Goal: Information Seeking & Learning: Find specific fact

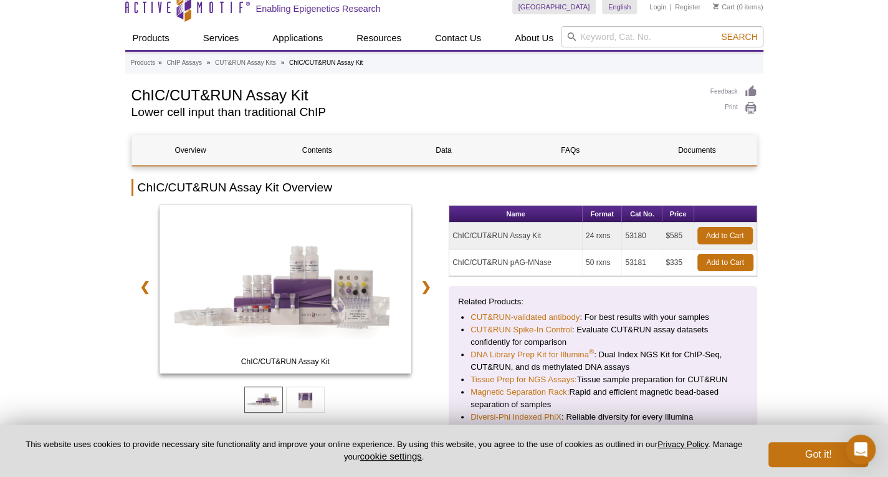
scroll to position [62, 0]
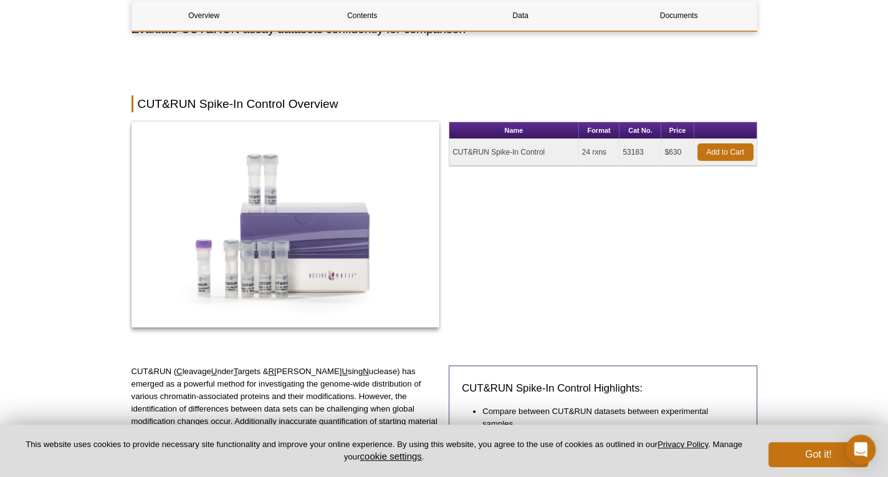
scroll to position [374, 0]
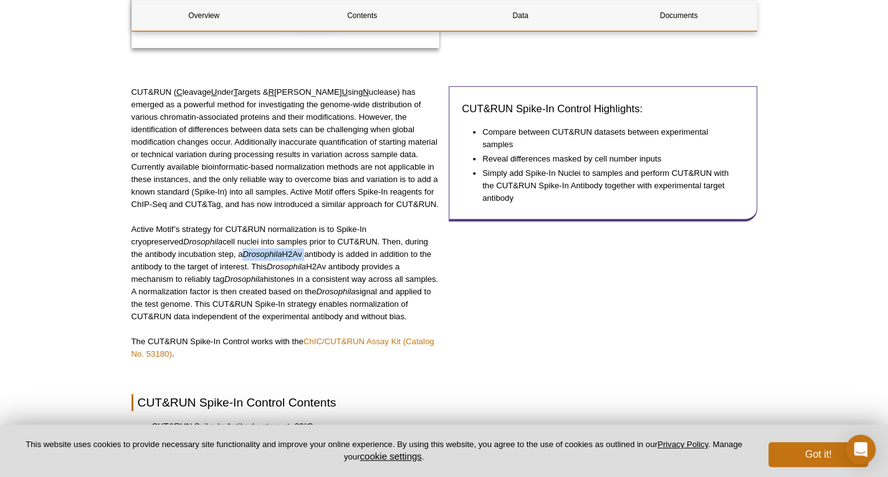
drag, startPoint x: 258, startPoint y: 254, endPoint x: 199, endPoint y: 254, distance: 59.2
click at [199, 254] on p "Active Motif’s strategy for CUT&RUN normalization is to Spike-In cryopreserved …" at bounding box center [285, 273] width 308 height 100
copy p "Drosophila H2Av"
click at [326, 264] on p "Active Motif’s strategy for CUT&RUN normalization is to Spike-In cryopreserved …" at bounding box center [285, 273] width 308 height 100
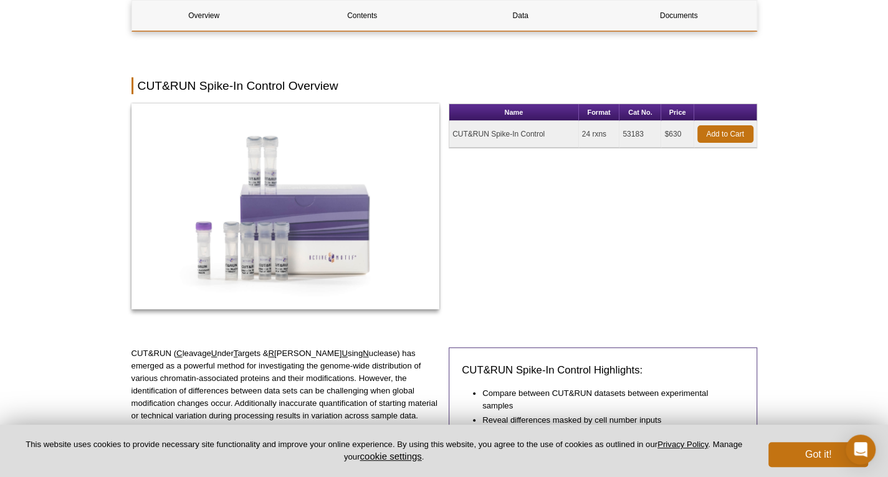
scroll to position [0, 0]
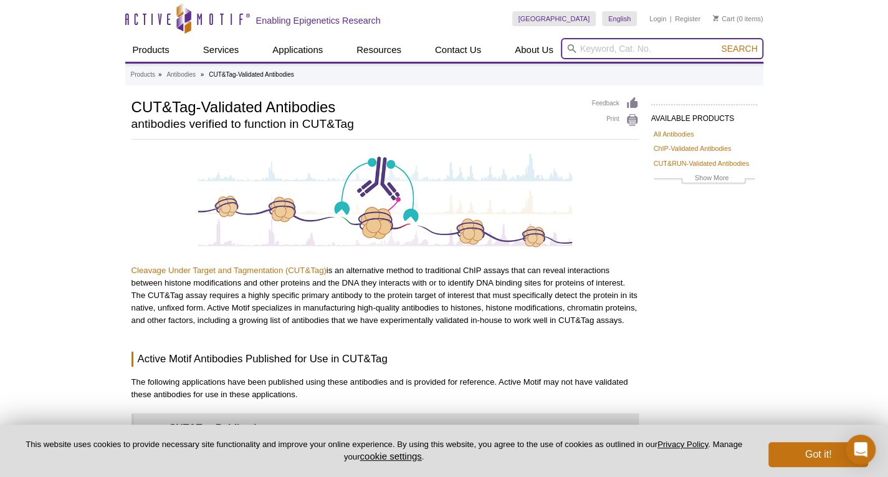
click at [594, 52] on input "search" at bounding box center [662, 48] width 202 height 21
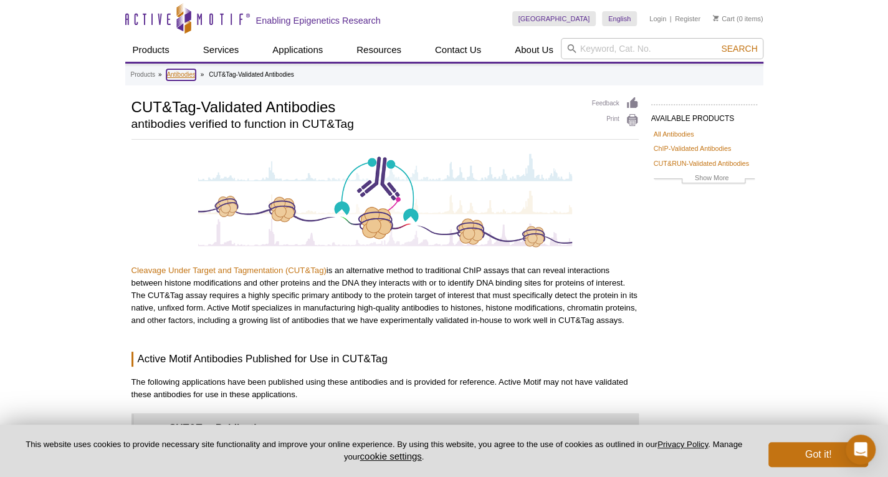
click at [192, 74] on link "Antibodies" at bounding box center [180, 74] width 29 height 11
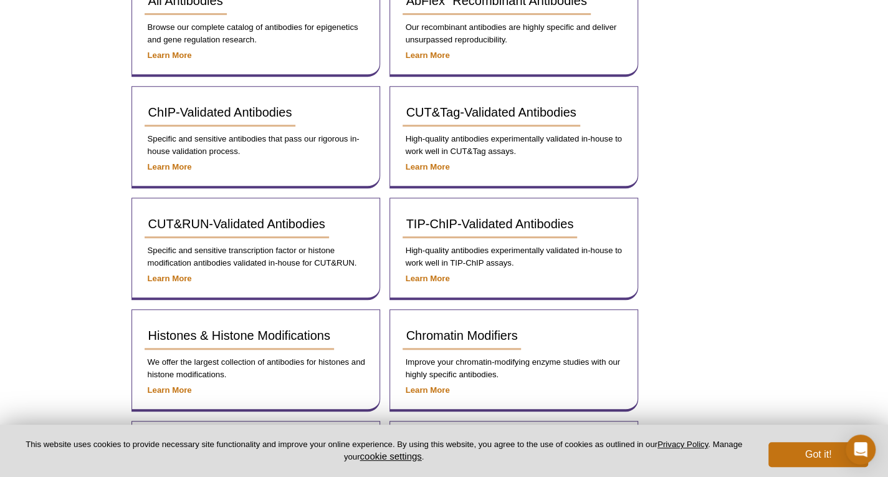
scroll to position [312, 0]
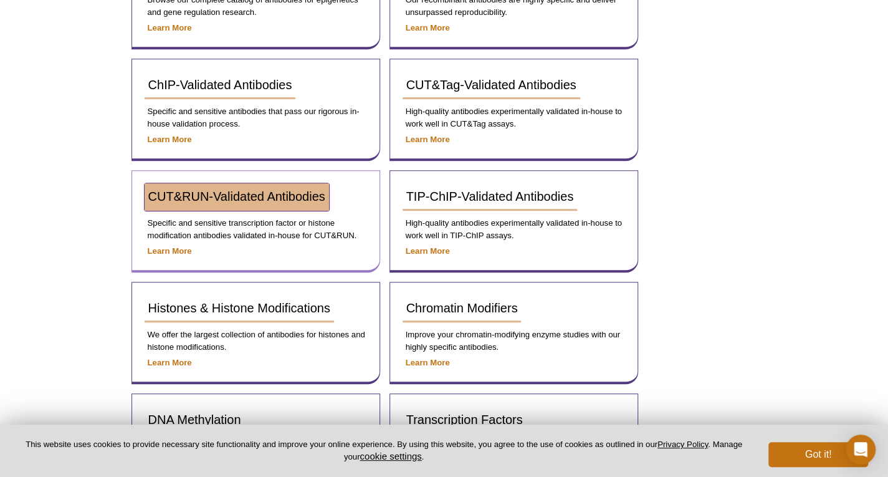
click at [304, 201] on span "CUT&RUN-Validated Antibodies" at bounding box center [236, 196] width 177 height 14
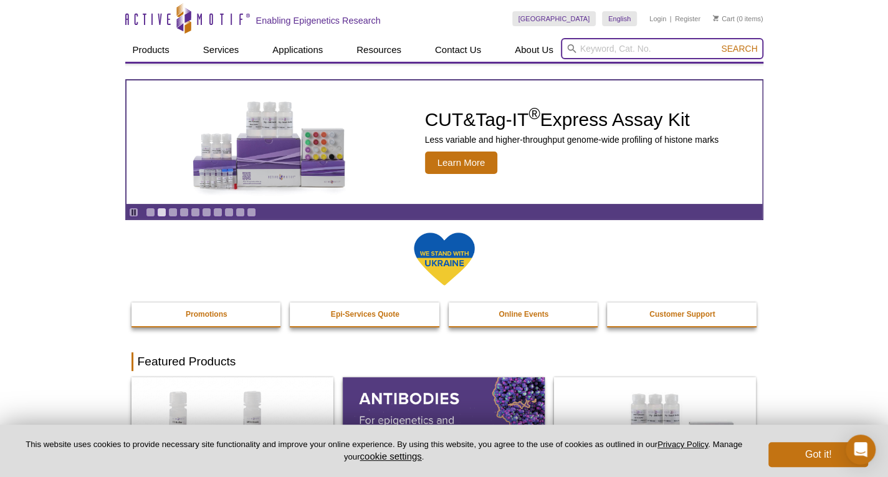
click at [580, 52] on input "search" at bounding box center [662, 48] width 202 height 21
paste input "Drosophila H2Av"
type input "Drosophila H2Av"
click at [717, 43] on button "Search" at bounding box center [739, 48] width 44 height 11
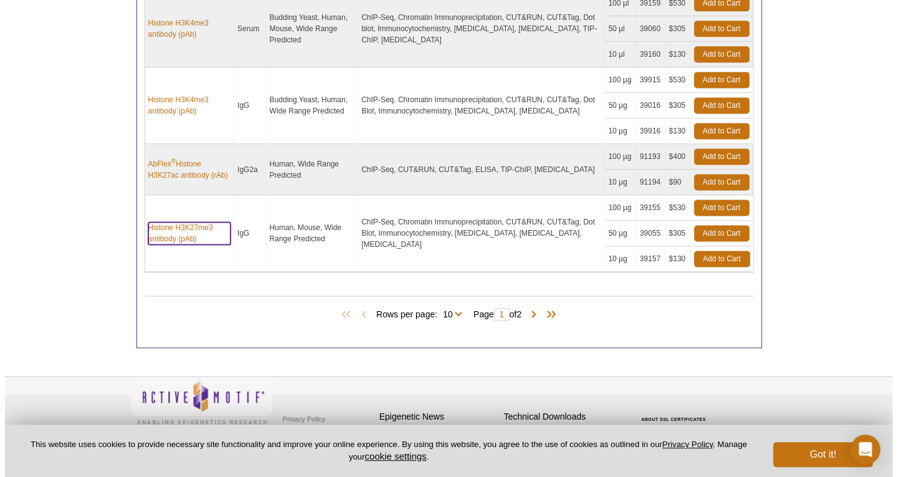
scroll to position [943, 0]
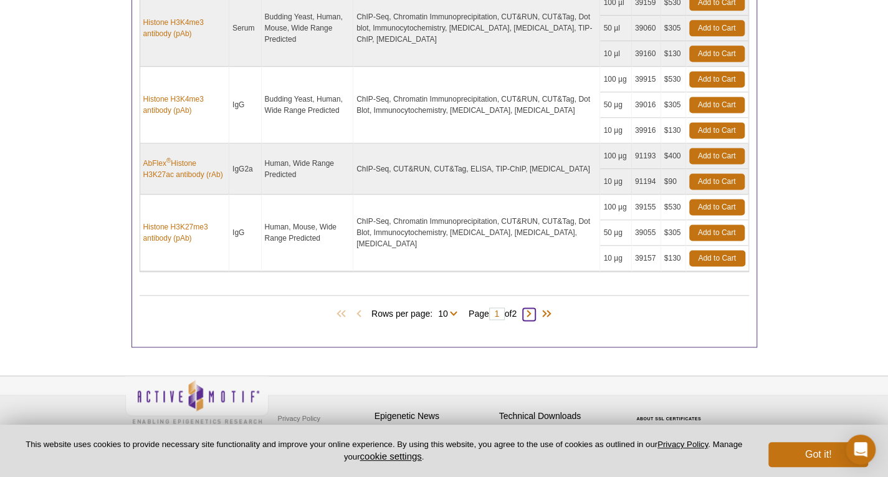
click at [535, 311] on span at bounding box center [529, 314] width 12 height 12
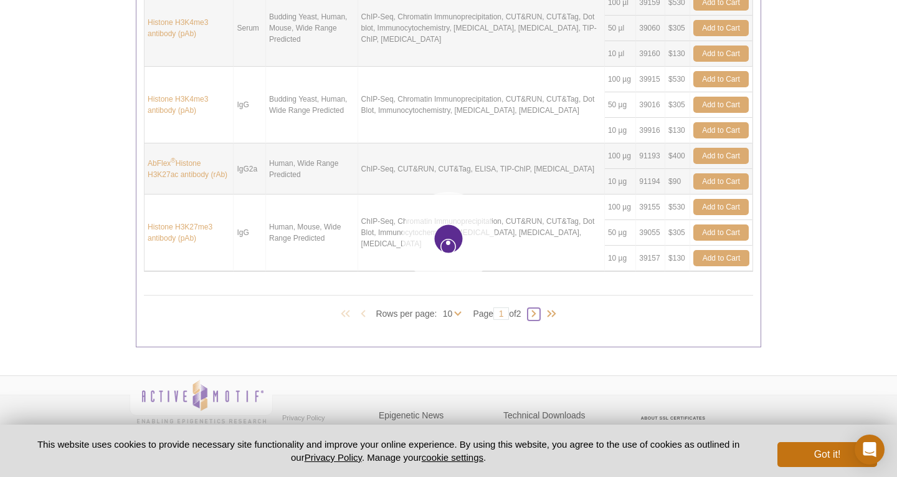
type input "2"
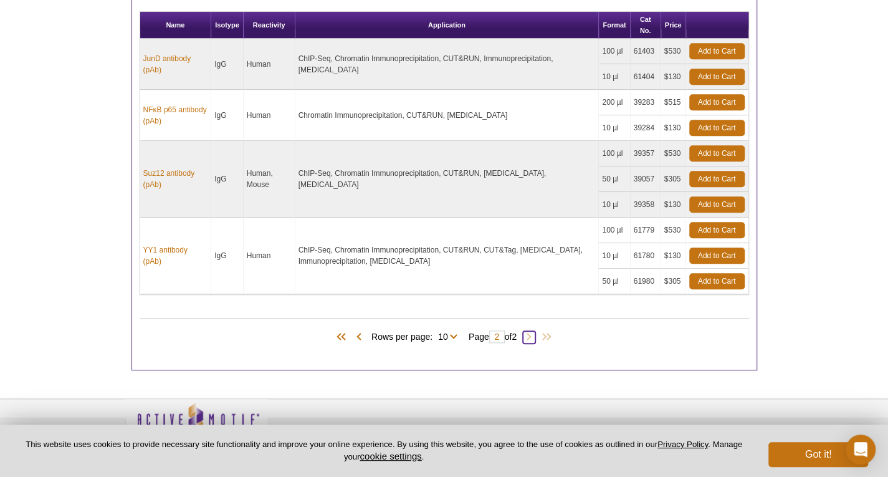
scroll to position [588, 0]
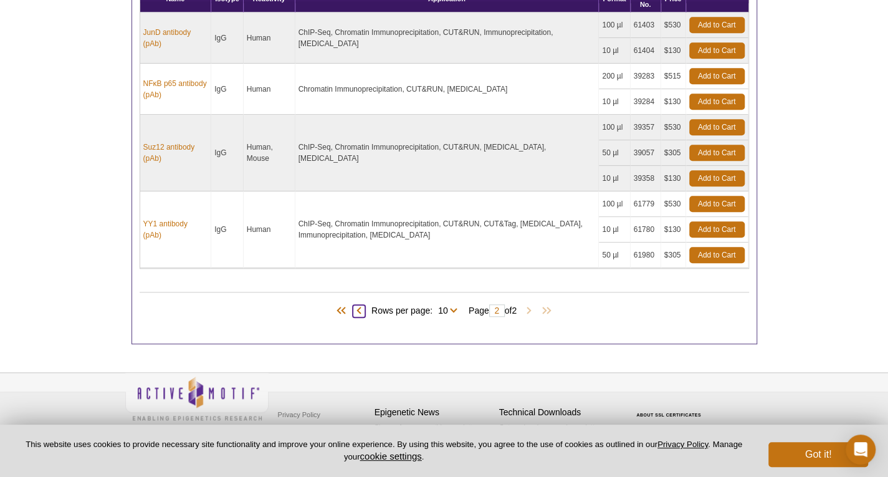
click at [358, 305] on span at bounding box center [359, 311] width 12 height 12
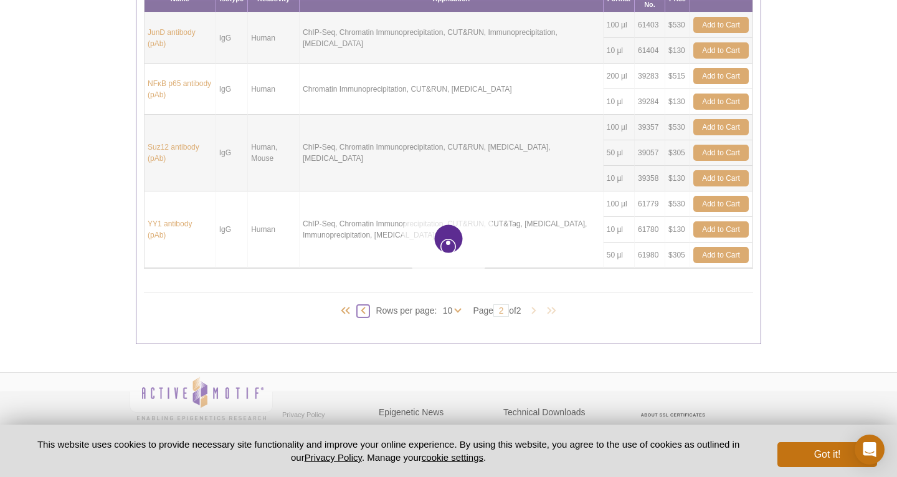
type input "1"
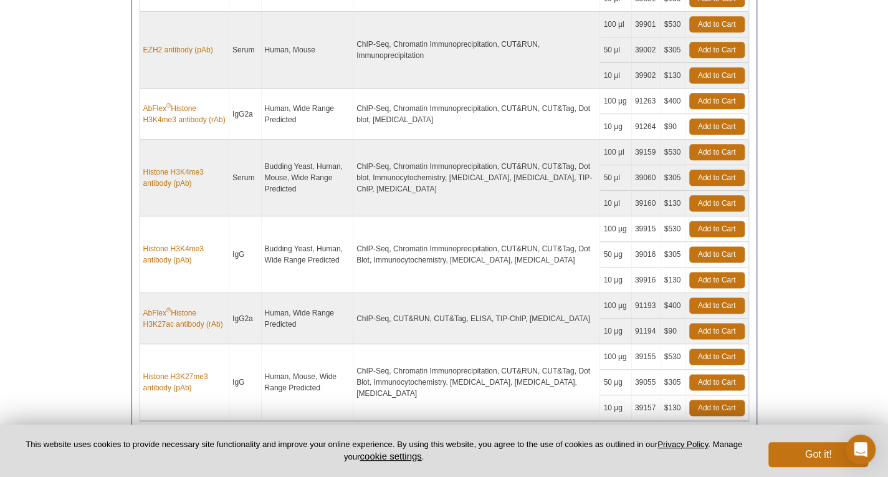
scroll to position [775, 0]
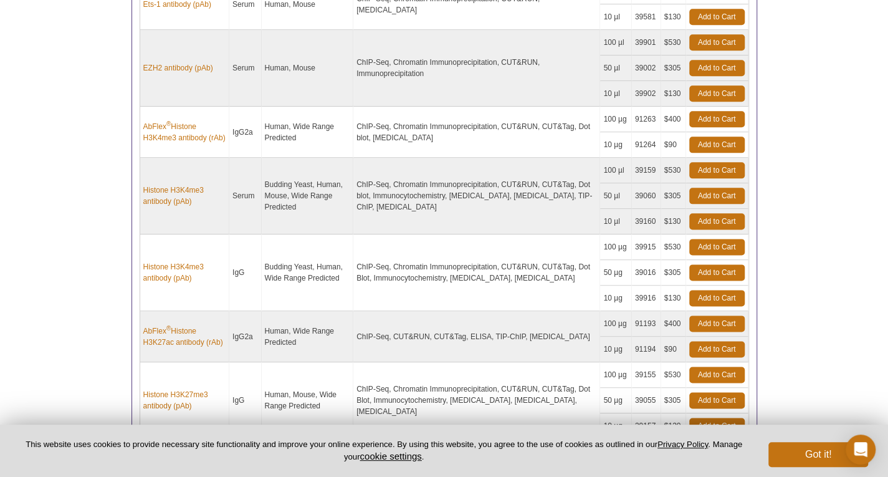
drag, startPoint x: 197, startPoint y: 64, endPoint x: 845, endPoint y: 130, distance: 651.4
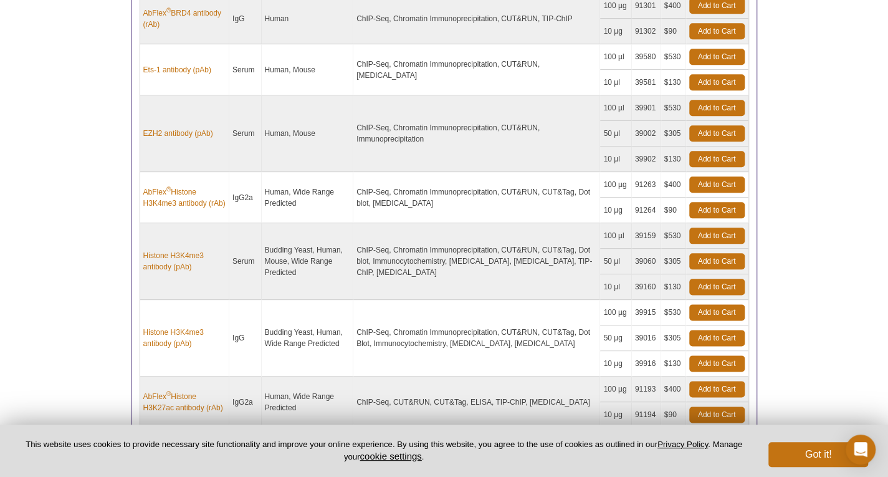
scroll to position [713, 0]
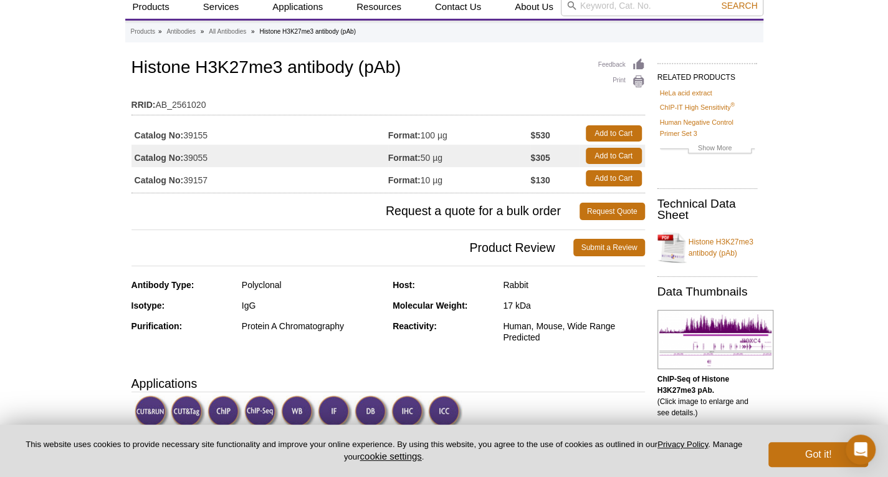
scroll to position [62, 0]
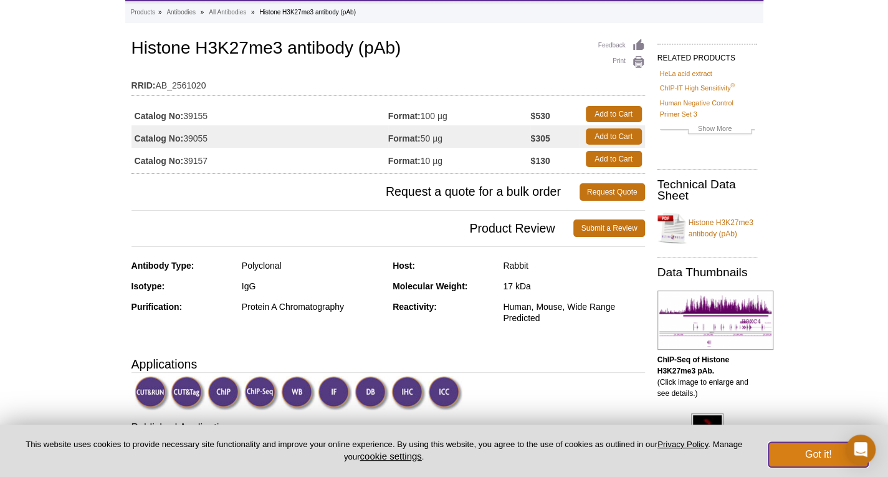
click at [814, 450] on button "Got it!" at bounding box center [818, 454] width 100 height 25
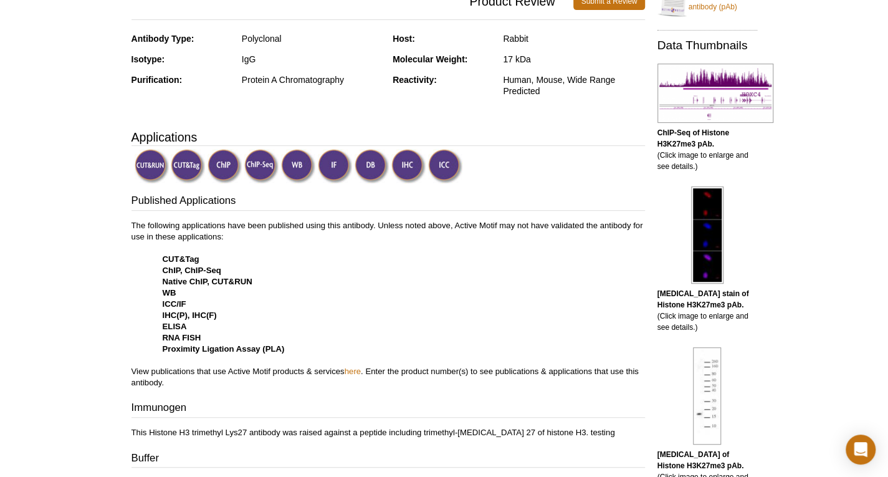
scroll to position [271, 0]
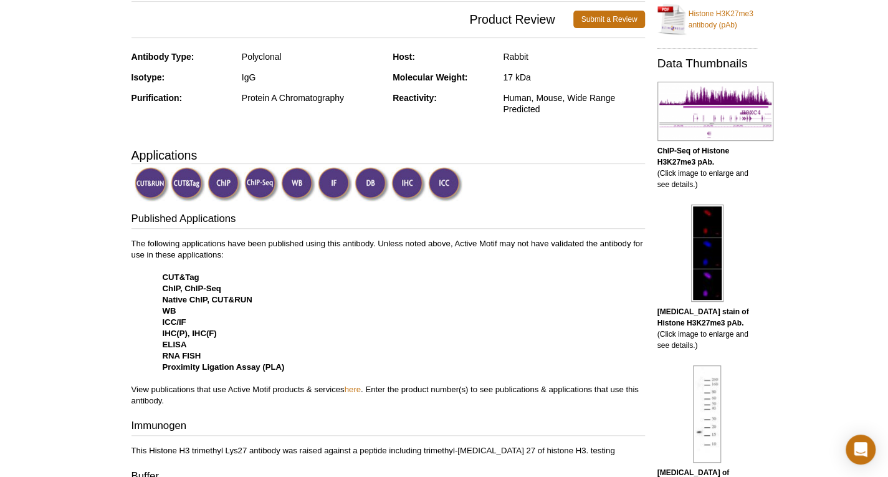
click at [138, 179] on img at bounding box center [152, 184] width 34 height 34
click at [158, 179] on img at bounding box center [152, 184] width 34 height 34
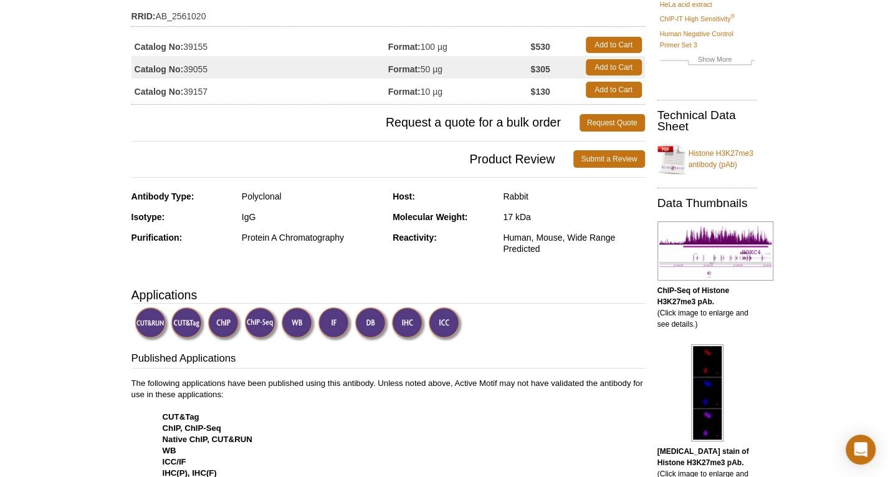
scroll to position [0, 0]
